Goal: Transaction & Acquisition: Purchase product/service

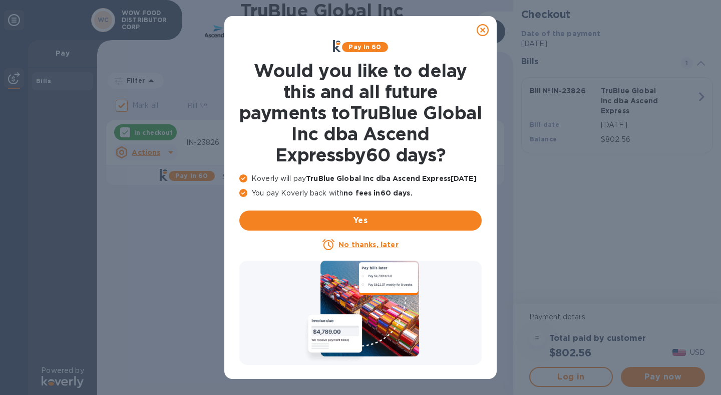
click at [486, 33] on icon at bounding box center [483, 30] width 12 height 12
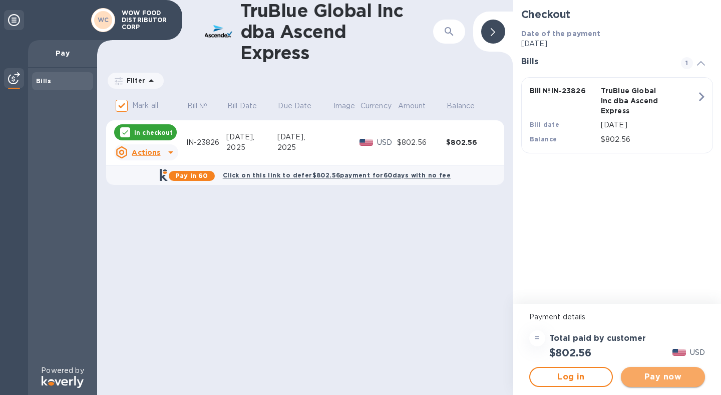
click at [671, 381] on span "Pay now" at bounding box center [663, 377] width 68 height 12
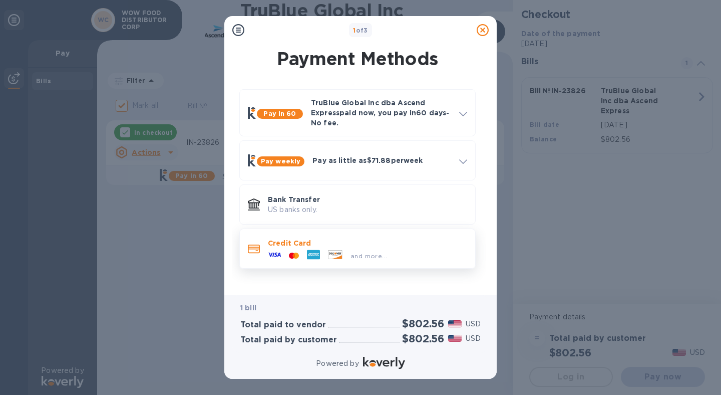
click at [321, 254] on div at bounding box center [313, 255] width 21 height 15
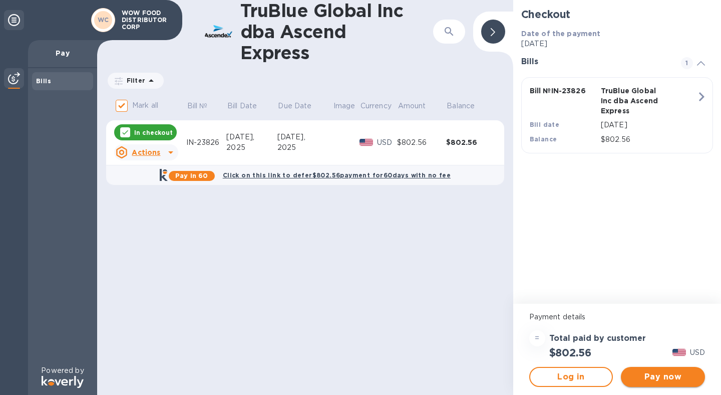
click at [661, 378] on span "Pay now" at bounding box center [663, 377] width 68 height 12
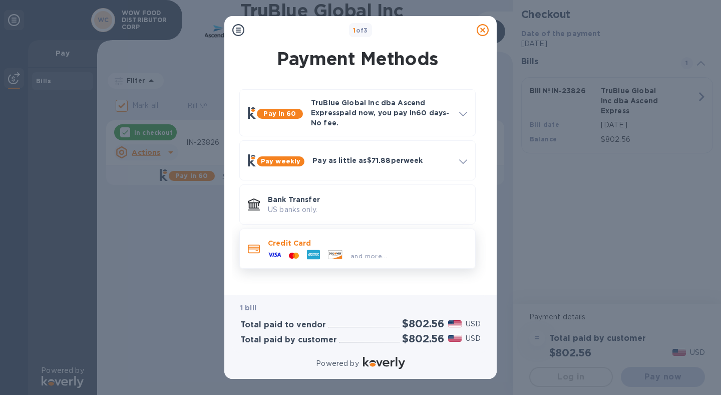
click at [342, 241] on p "Credit Card" at bounding box center [367, 243] width 199 height 10
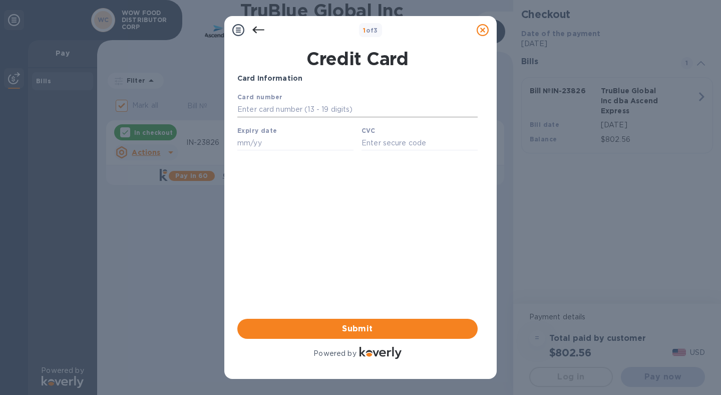
click at [336, 114] on input "text" at bounding box center [357, 109] width 240 height 15
type input "[CREDIT_CARD_NUMBER]"
type input "10/26"
type input "3688"
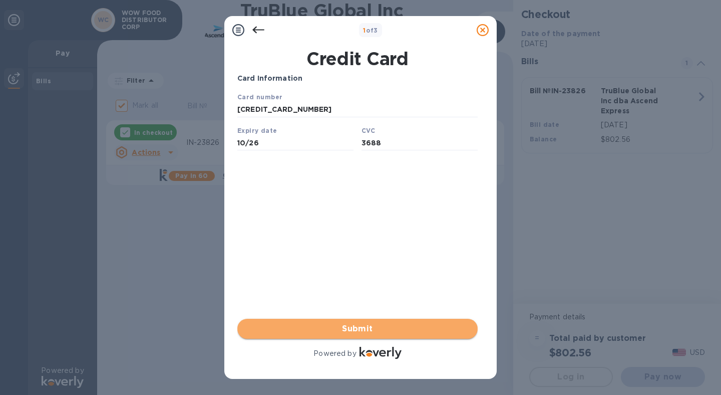
click at [371, 323] on span "Submit" at bounding box center [357, 329] width 224 height 12
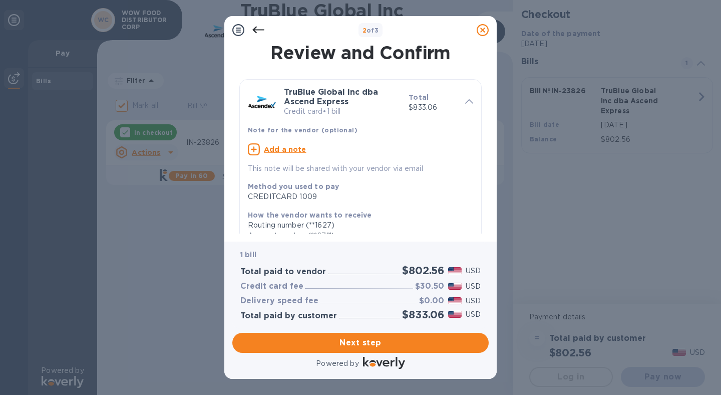
click at [296, 146] on u "Add a note" at bounding box center [285, 149] width 43 height 8
click at [297, 146] on textarea at bounding box center [352, 150] width 209 height 9
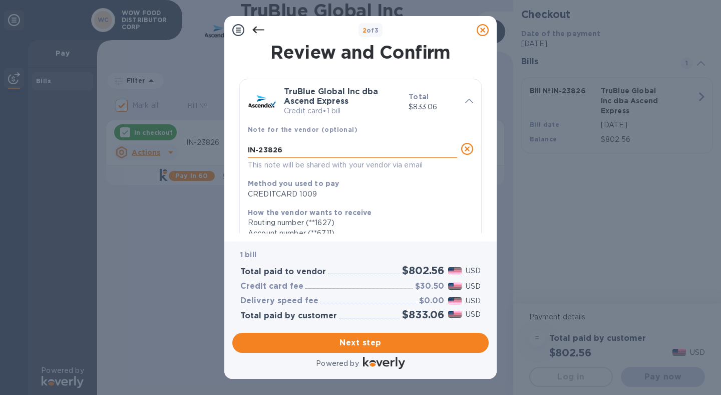
scroll to position [1, 0]
type textarea "IN-23826"
click at [370, 340] on span "Next step" at bounding box center [360, 343] width 240 height 12
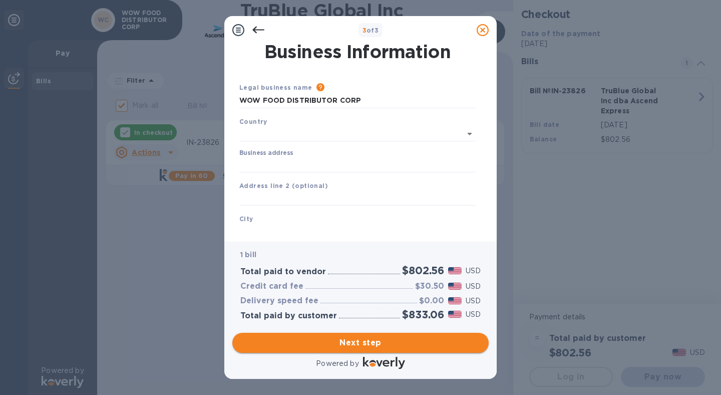
type input "[GEOGRAPHIC_DATA]"
click at [318, 153] on div "Business address" at bounding box center [357, 158] width 236 height 23
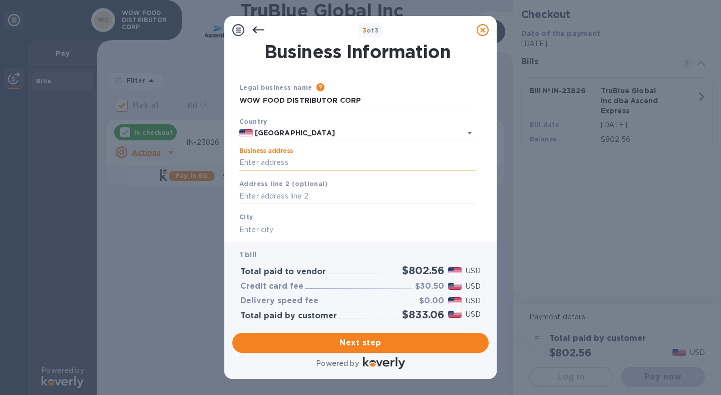
click at [313, 160] on input "Business address" at bounding box center [357, 162] width 236 height 15
type input "[STREET_ADDRESS][PERSON_NAME]"
click at [313, 195] on input "text" at bounding box center [357, 196] width 236 height 15
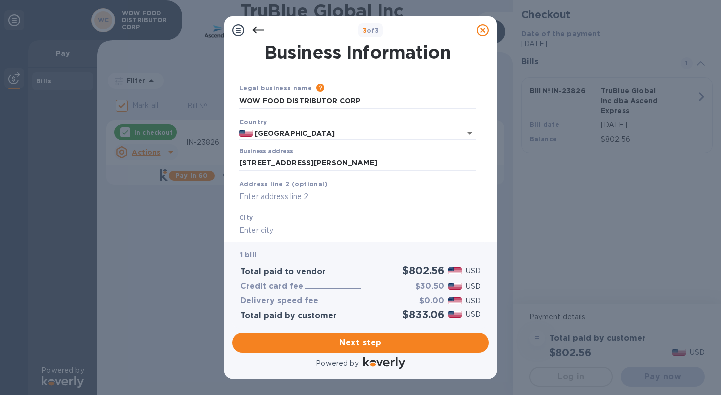
scroll to position [95, 0]
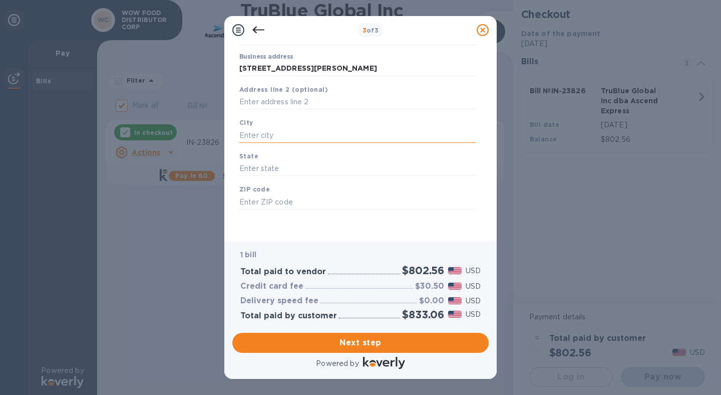
click at [263, 128] on input "text" at bounding box center [357, 135] width 236 height 15
type input "City of Industry"
click at [295, 175] on input "text" at bounding box center [357, 168] width 236 height 15
type input "CA"
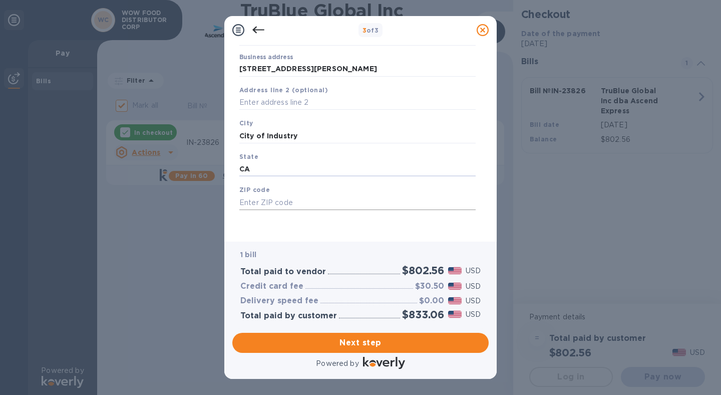
click at [293, 197] on input "text" at bounding box center [357, 202] width 236 height 15
type input "91745"
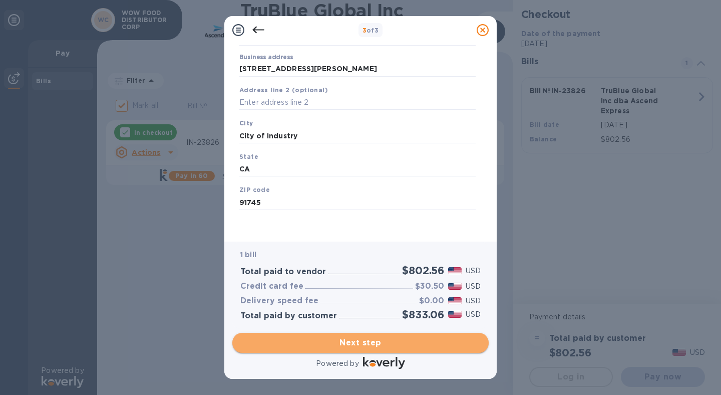
click at [365, 333] on button "Next step" at bounding box center [360, 343] width 256 height 20
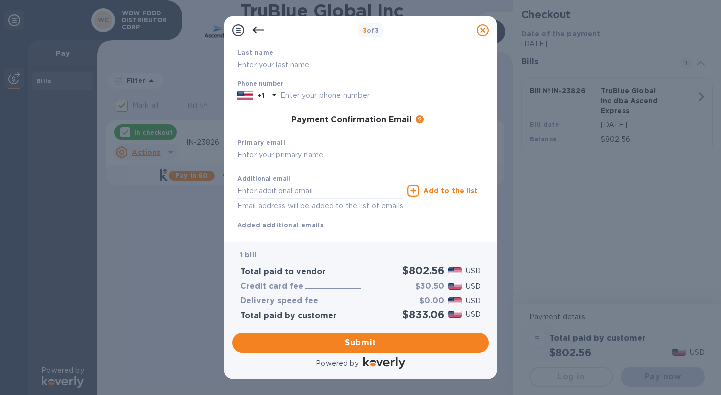
scroll to position [0, 0]
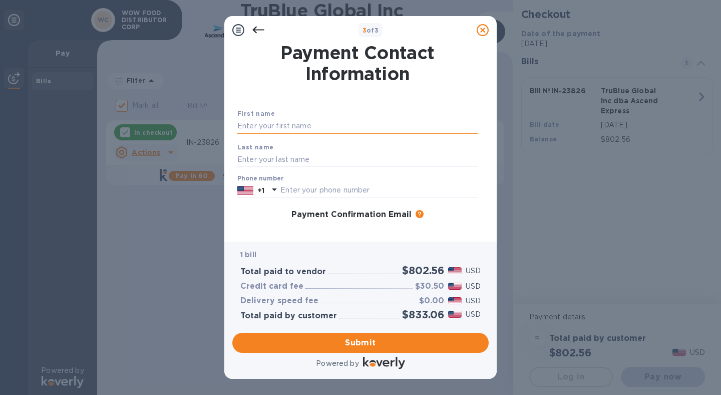
click at [306, 126] on input "text" at bounding box center [357, 126] width 240 height 15
type input "Analiza"
type input "[PERSON_NAME]"
type input "6267576395"
drag, startPoint x: 293, startPoint y: 130, endPoint x: 192, endPoint y: 126, distance: 100.2
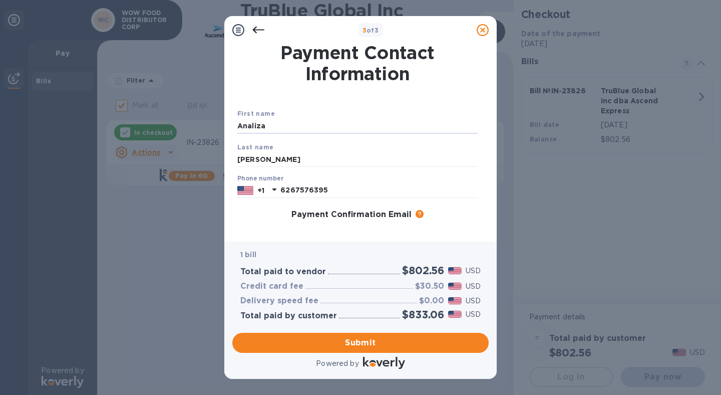
click at [192, 126] on div "3 of 3 Payment Contact Information First name [PERSON_NAME] Last name [PERSON_N…" at bounding box center [360, 197] width 721 height 395
type input "Analiza"
click at [336, 110] on div "First name [PERSON_NAME]" at bounding box center [357, 121] width 248 height 34
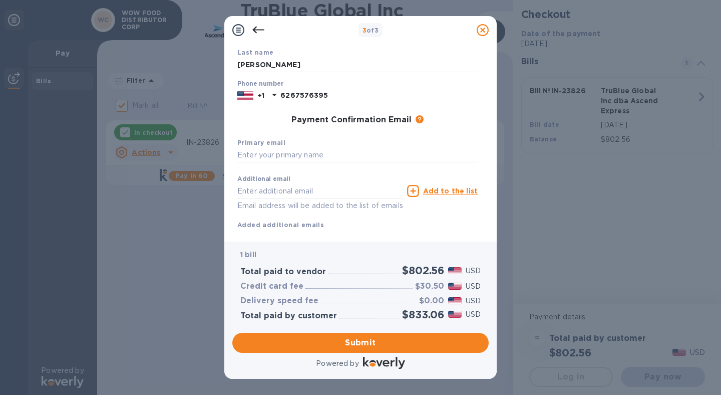
scroll to position [119, 0]
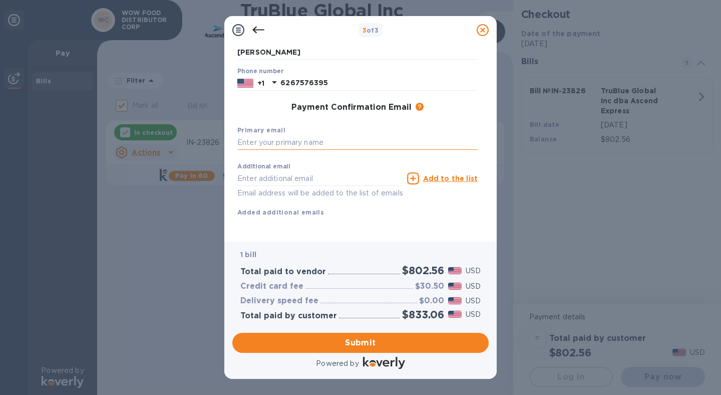
click at [307, 135] on input "text" at bounding box center [357, 142] width 240 height 15
drag, startPoint x: 378, startPoint y: 133, endPoint x: 257, endPoint y: 134, distance: 120.2
click at [257, 135] on input "[EMAIL_ADDRESS][DOMAIN_NAME]" at bounding box center [357, 142] width 240 height 15
type input "[EMAIL_ADDRESS][DOMAIN_NAME]"
click at [291, 171] on input "text" at bounding box center [320, 178] width 166 height 15
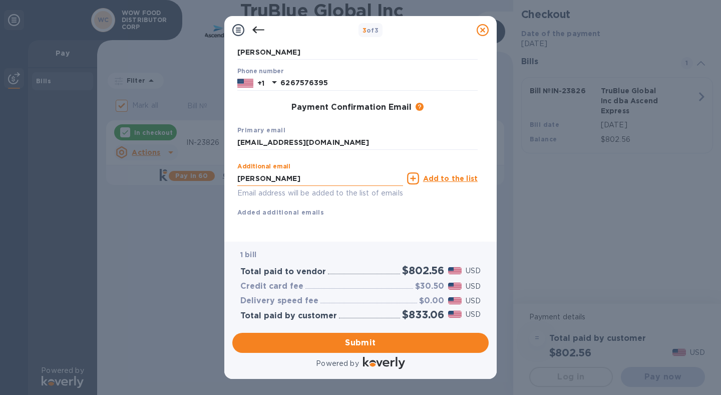
paste input "@[DOMAIN_NAME]"
type input "[PERSON_NAME][EMAIL_ADDRESS][DOMAIN_NAME]"
click at [462, 174] on u "Add to the list" at bounding box center [450, 178] width 55 height 8
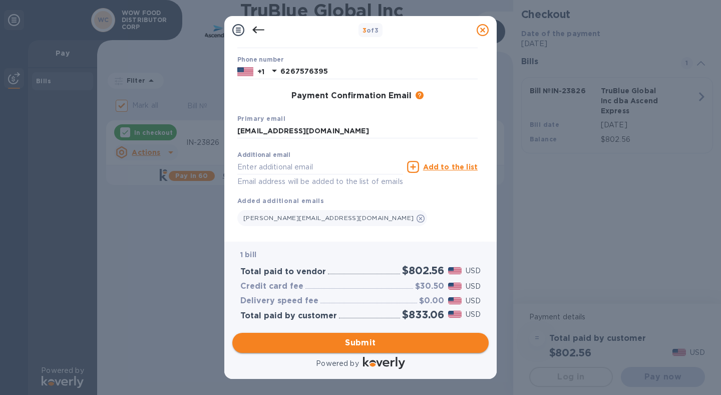
click at [358, 341] on span "Submit" at bounding box center [360, 343] width 240 height 12
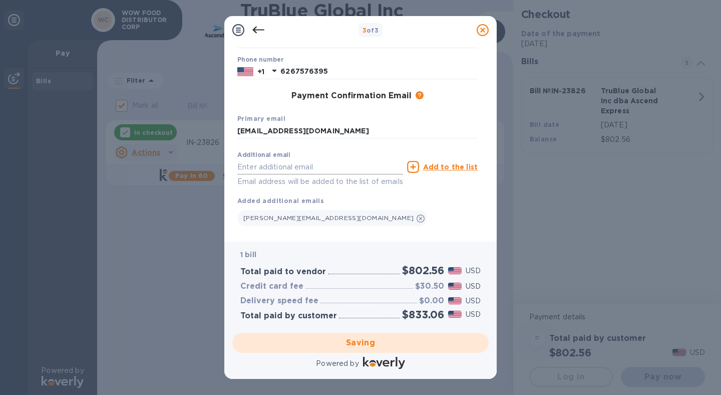
scroll to position [139, 0]
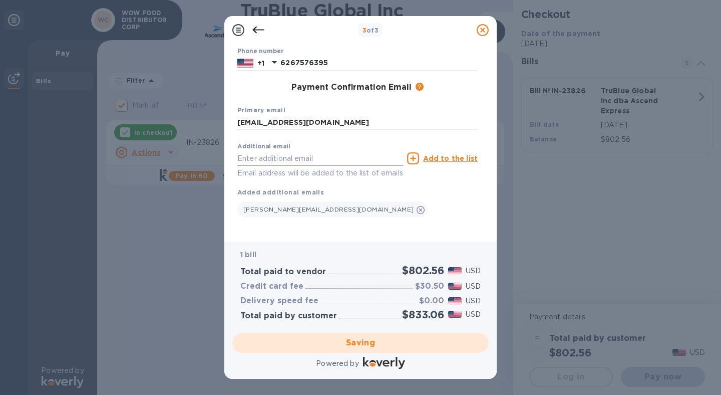
checkbox input "false"
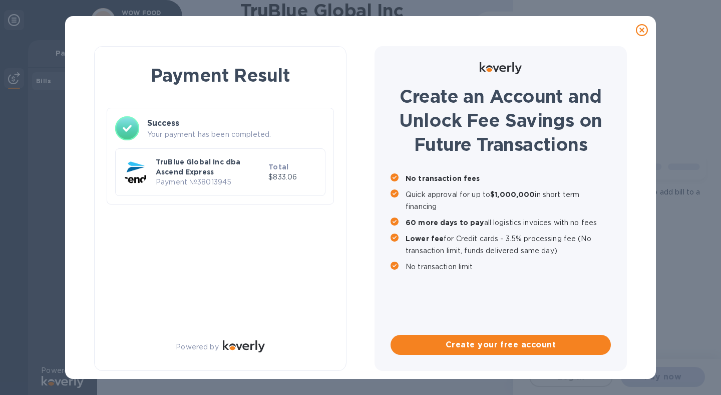
scroll to position [0, 0]
